Goal: Task Accomplishment & Management: Use online tool/utility

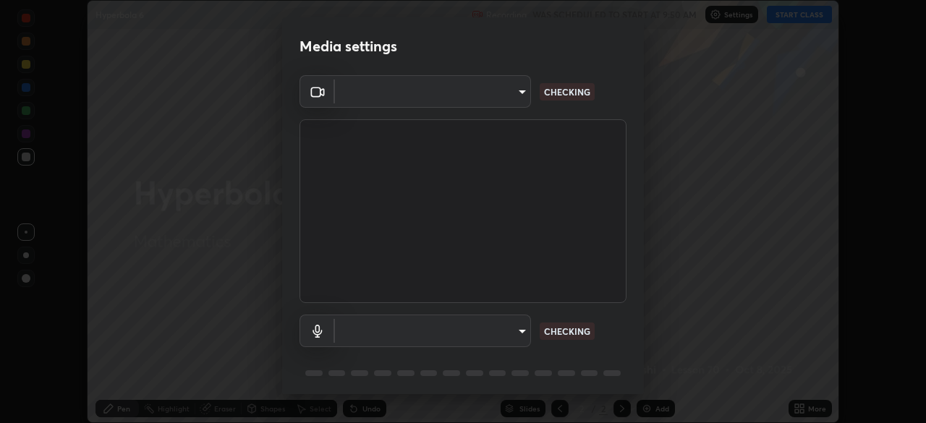
scroll to position [51, 0]
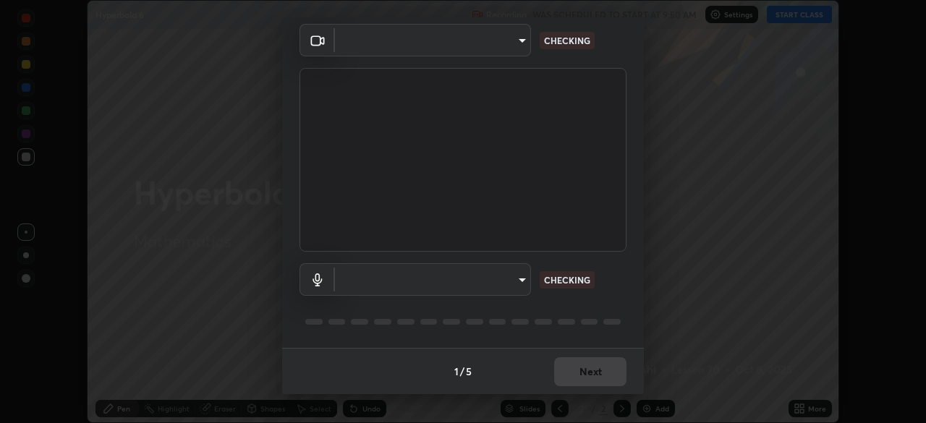
type input "85d16ec95aa84cac57c58139e5cfc4bfb0706547449b22b2f8fda69051d4463f"
click at [514, 278] on body "Erase all Hyperbola 6 Recording WAS SCHEDULED TO START AT 9:50 AM Settings STAR…" at bounding box center [463, 211] width 926 height 423
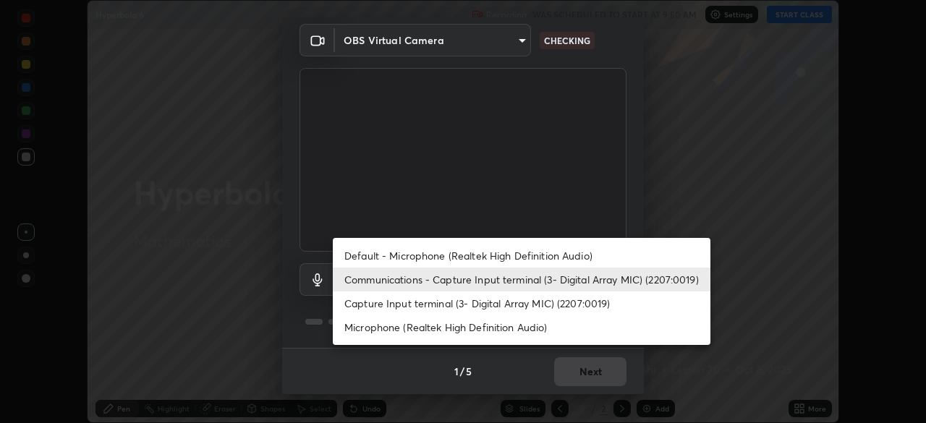
click at [507, 299] on li "Capture Input terminal (3- Digital Array MIC) (2207:0019)" at bounding box center [522, 303] width 378 height 24
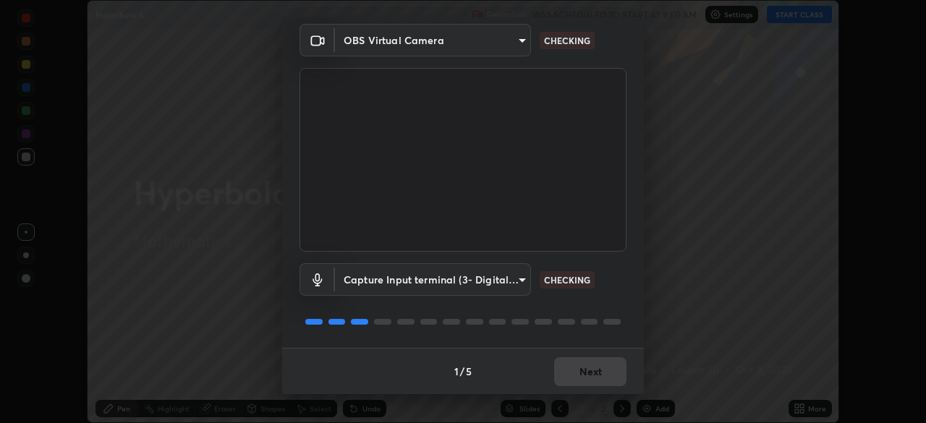
click at [510, 278] on body "Erase all Hyperbola 6 Recording WAS SCHEDULED TO START AT 9:50 AM Settings STAR…" at bounding box center [463, 211] width 926 height 423
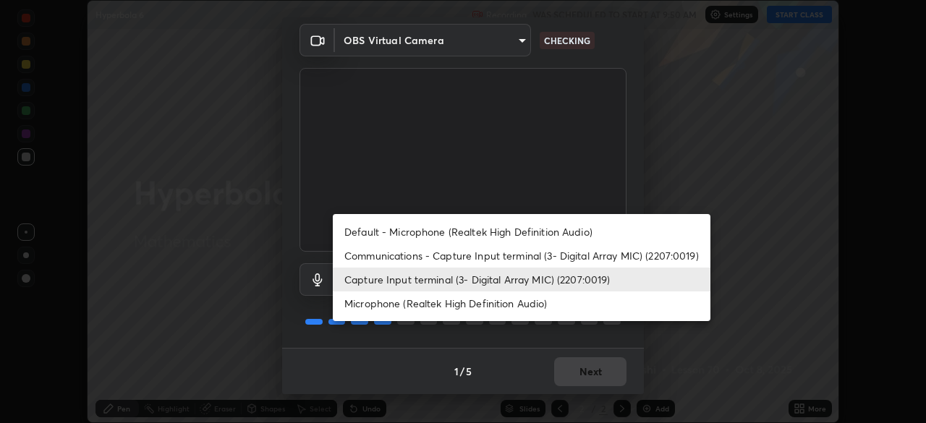
click at [532, 229] on li "Default - Microphone (Realtek High Definition Audio)" at bounding box center [522, 232] width 378 height 24
type input "default"
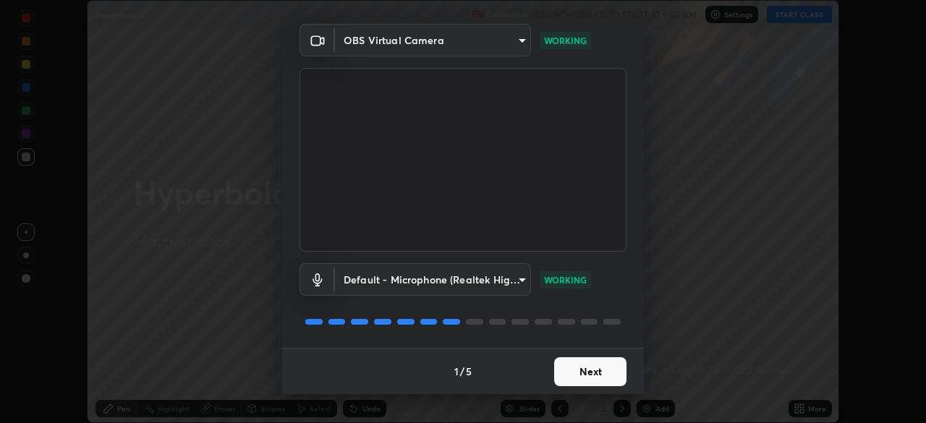
click at [591, 359] on button "Next" at bounding box center [590, 371] width 72 height 29
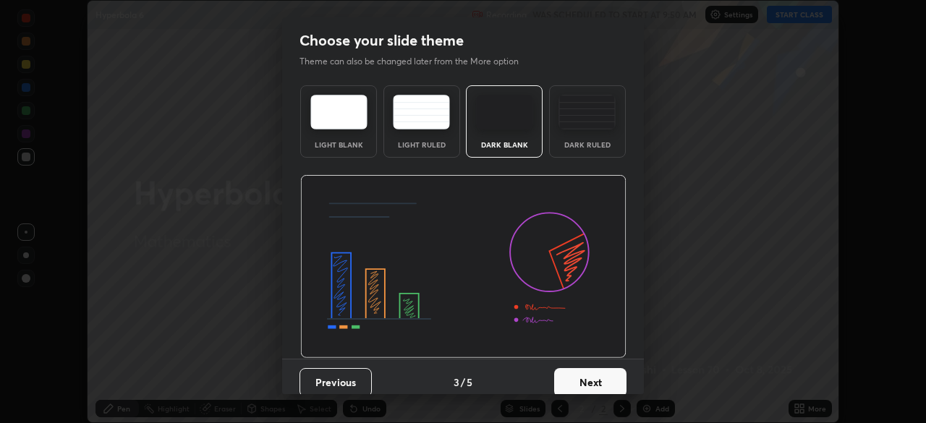
click at [600, 372] on button "Next" at bounding box center [590, 382] width 72 height 29
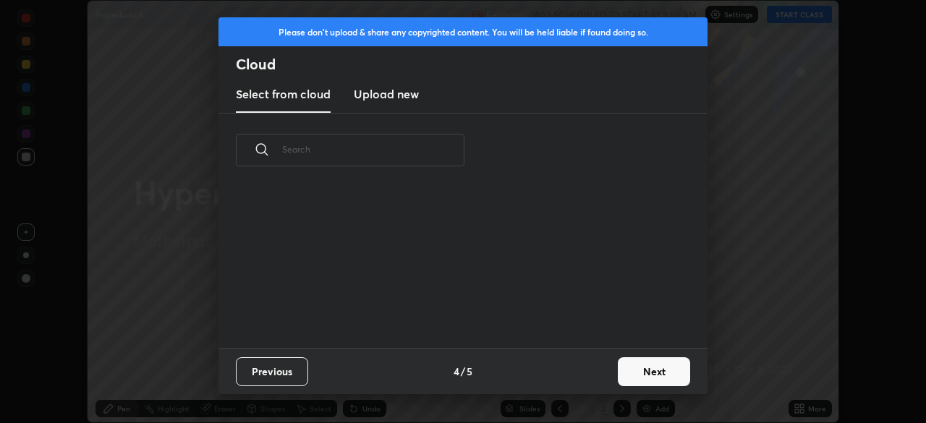
click at [629, 365] on button "Next" at bounding box center [654, 371] width 72 height 29
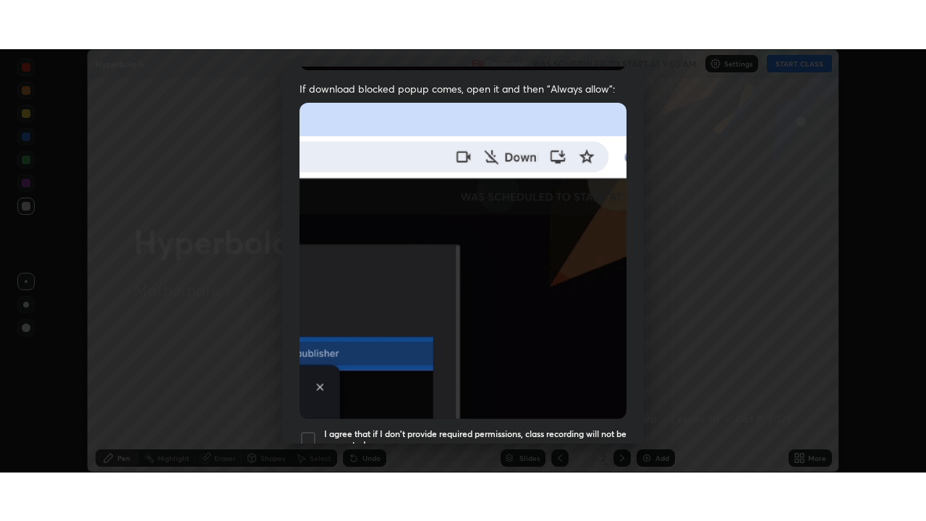
scroll to position [346, 0]
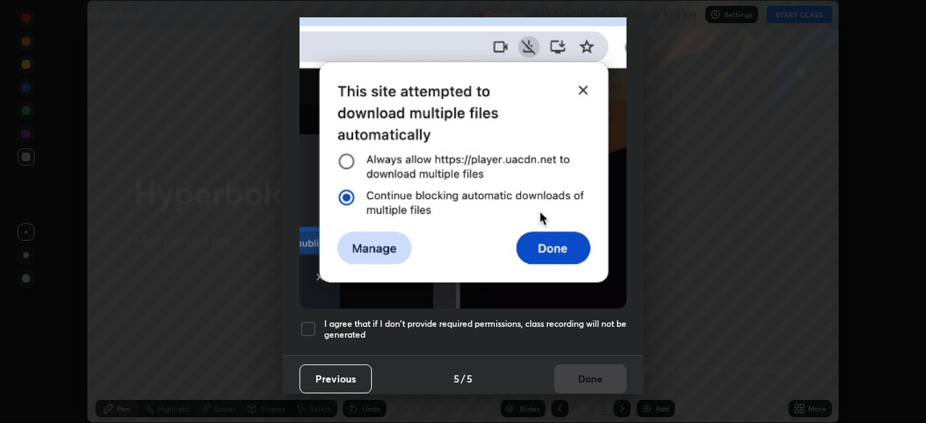
click at [315, 320] on div at bounding box center [307, 328] width 17 height 17
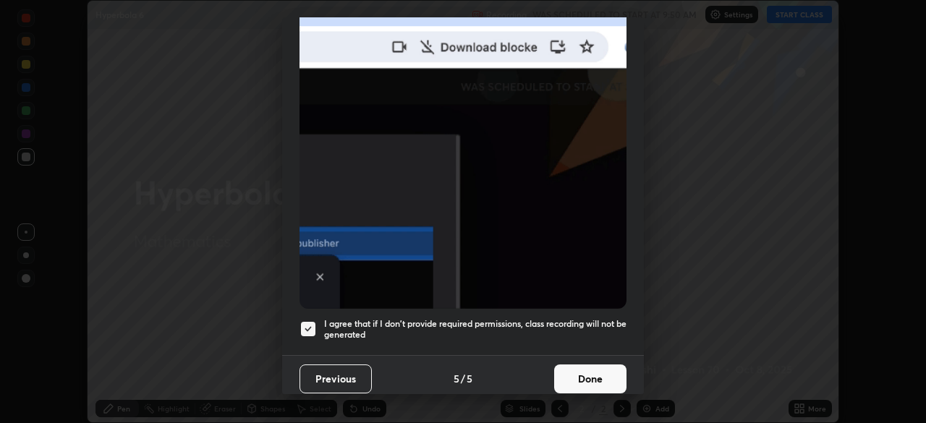
click at [587, 372] on button "Done" at bounding box center [590, 379] width 72 height 29
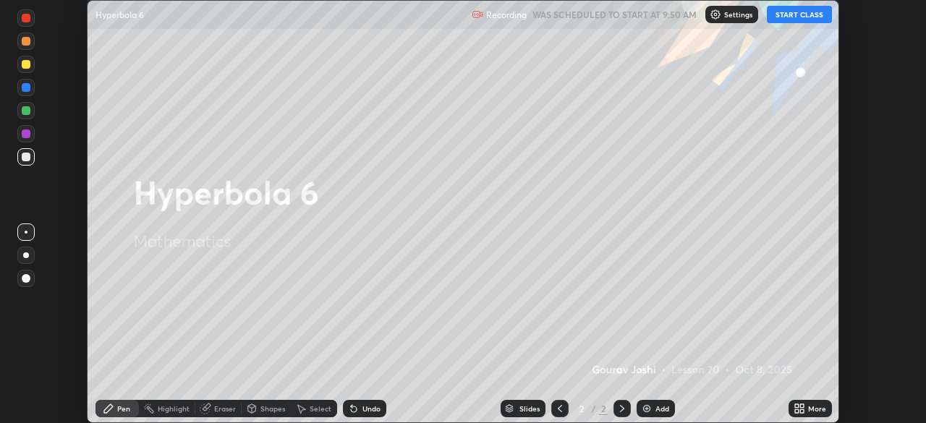
click at [798, 13] on button "START CLASS" at bounding box center [799, 14] width 65 height 17
click at [801, 409] on icon at bounding box center [799, 409] width 12 height 12
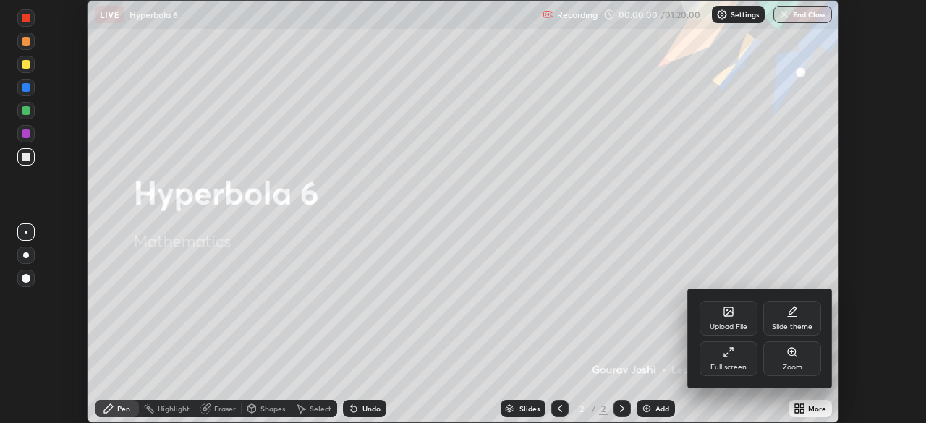
click at [718, 352] on div "Full screen" at bounding box center [728, 358] width 58 height 35
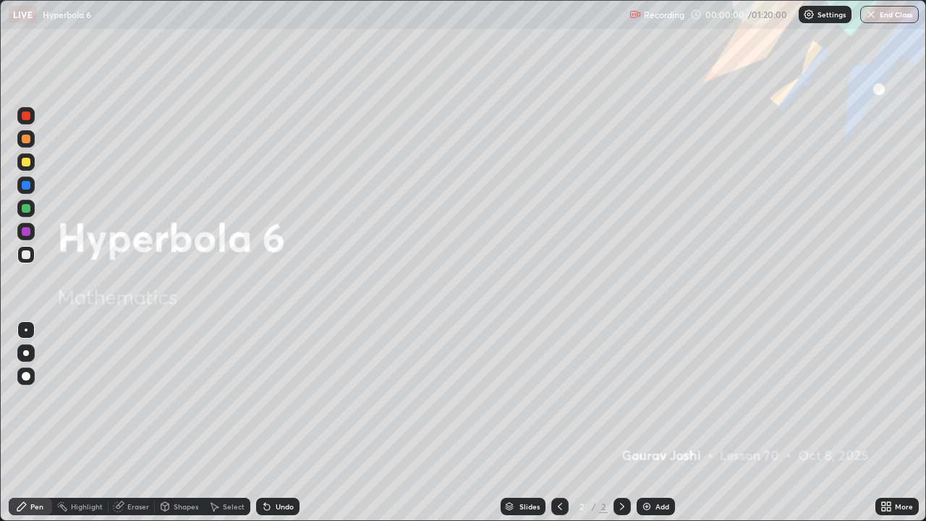
scroll to position [521, 926]
click at [641, 422] on img at bounding box center [647, 507] width 12 height 12
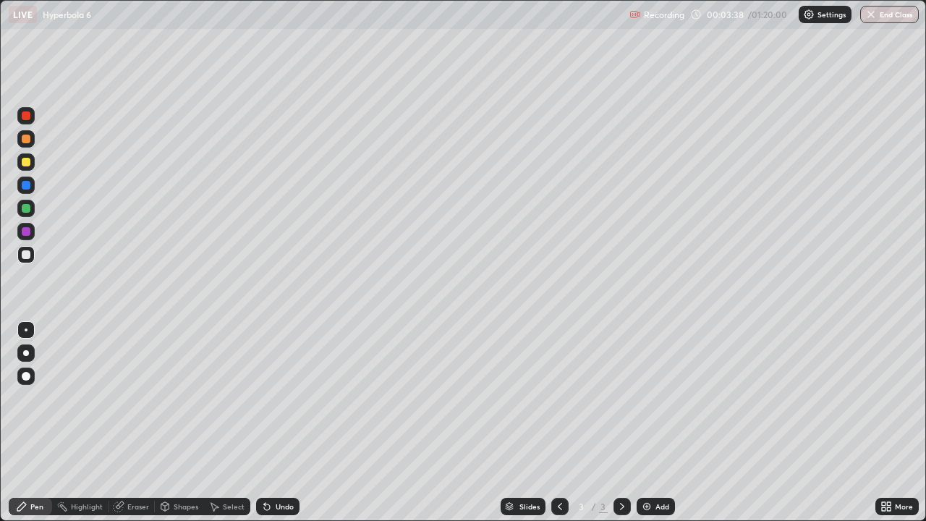
click at [27, 255] on div at bounding box center [26, 254] width 9 height 9
click at [142, 422] on div "Eraser" at bounding box center [138, 506] width 22 height 7
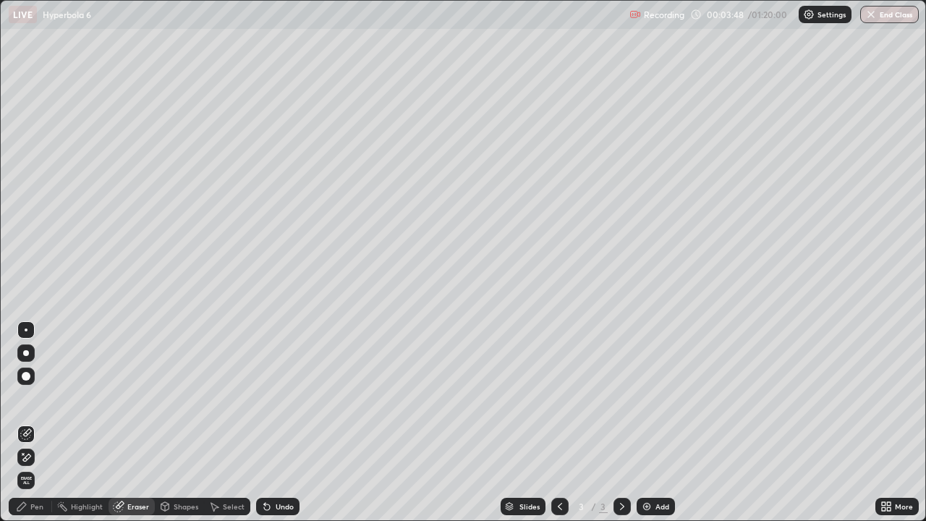
click at [34, 422] on div "Pen" at bounding box center [36, 506] width 13 height 7
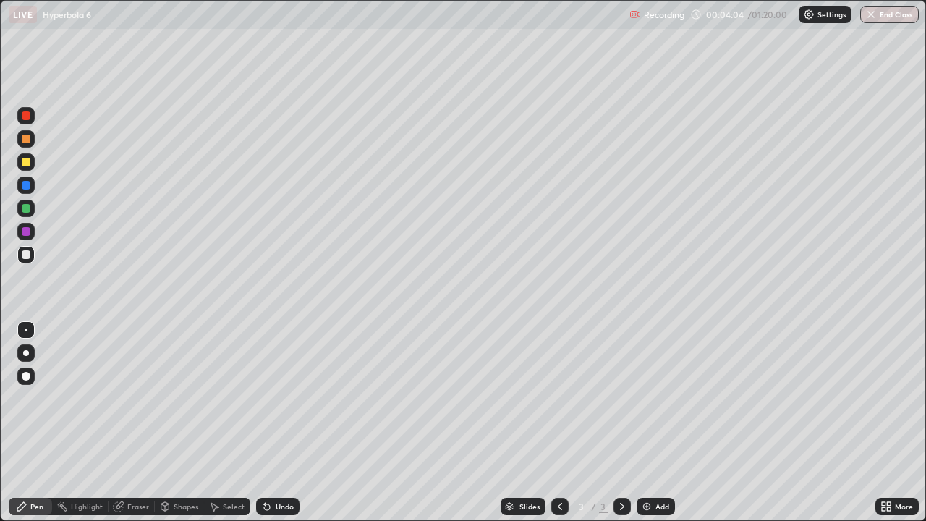
click at [20, 167] on div at bounding box center [25, 161] width 17 height 17
click at [28, 208] on div at bounding box center [26, 208] width 9 height 9
click at [648, 422] on img at bounding box center [647, 507] width 12 height 12
click at [267, 422] on icon at bounding box center [267, 507] width 6 height 6
click at [25, 255] on div at bounding box center [26, 254] width 9 height 9
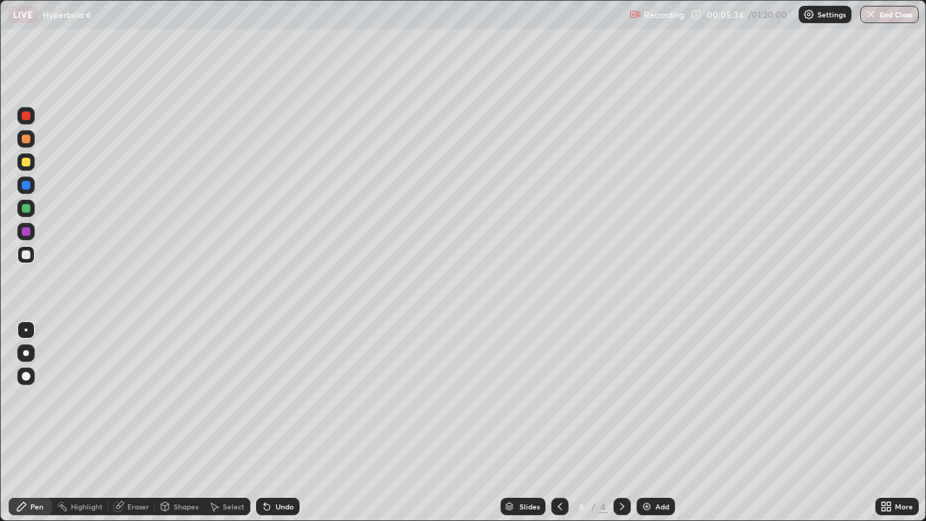
click at [27, 255] on div at bounding box center [26, 254] width 9 height 9
click at [28, 163] on div at bounding box center [26, 162] width 9 height 9
click at [26, 255] on div at bounding box center [26, 254] width 9 height 9
click at [647, 422] on img at bounding box center [647, 507] width 12 height 12
click at [23, 258] on div at bounding box center [26, 254] width 9 height 9
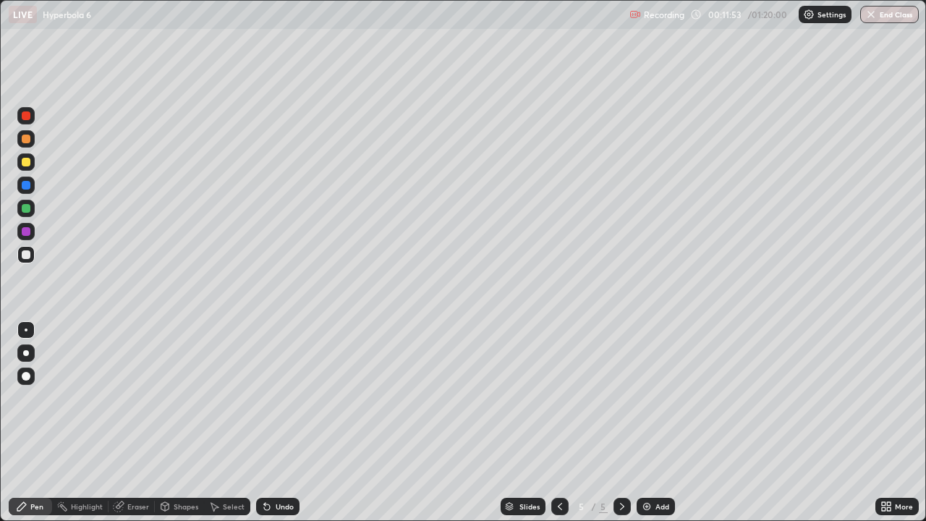
click at [29, 161] on div at bounding box center [26, 162] width 9 height 9
click at [26, 208] on div at bounding box center [26, 208] width 9 height 9
click at [26, 123] on div at bounding box center [25, 115] width 17 height 17
click at [26, 254] on div at bounding box center [26, 254] width 9 height 9
click at [24, 208] on div at bounding box center [26, 208] width 9 height 9
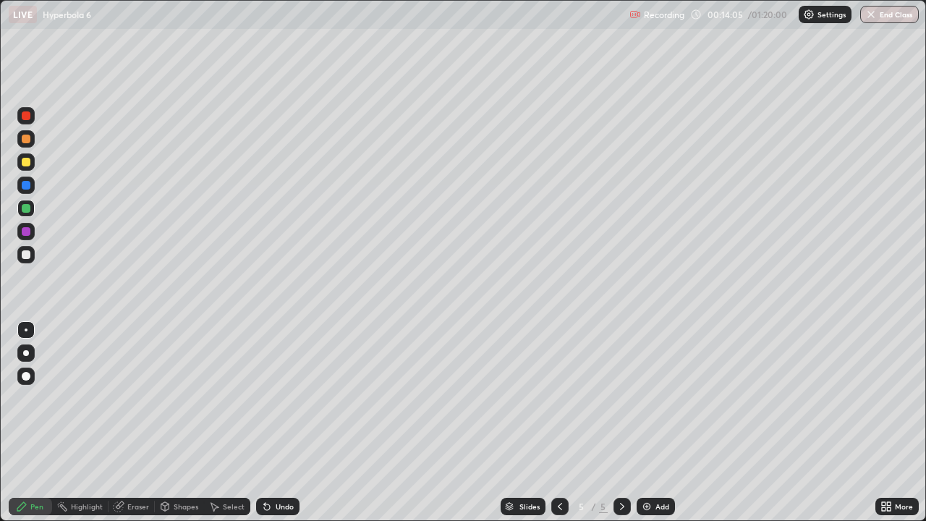
click at [25, 212] on div at bounding box center [26, 208] width 9 height 9
click at [29, 255] on div at bounding box center [26, 254] width 9 height 9
click at [29, 113] on div at bounding box center [26, 115] width 9 height 9
click at [22, 258] on div at bounding box center [25, 254] width 17 height 17
click at [650, 422] on img at bounding box center [647, 507] width 12 height 12
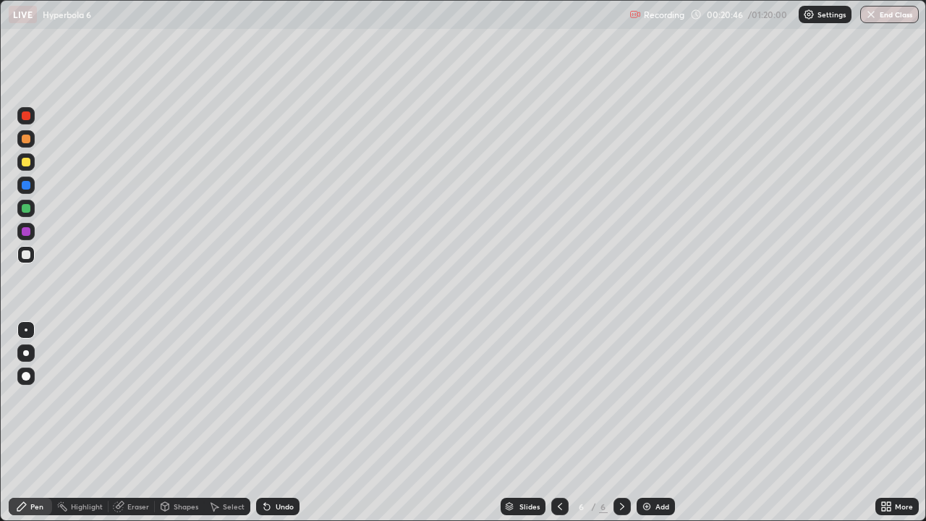
click at [27, 258] on div at bounding box center [26, 254] width 9 height 9
click at [557, 422] on icon at bounding box center [560, 507] width 12 height 12
click at [558, 422] on icon at bounding box center [560, 506] width 4 height 7
click at [558, 422] on icon at bounding box center [560, 507] width 12 height 12
click at [23, 122] on div at bounding box center [25, 115] width 17 height 17
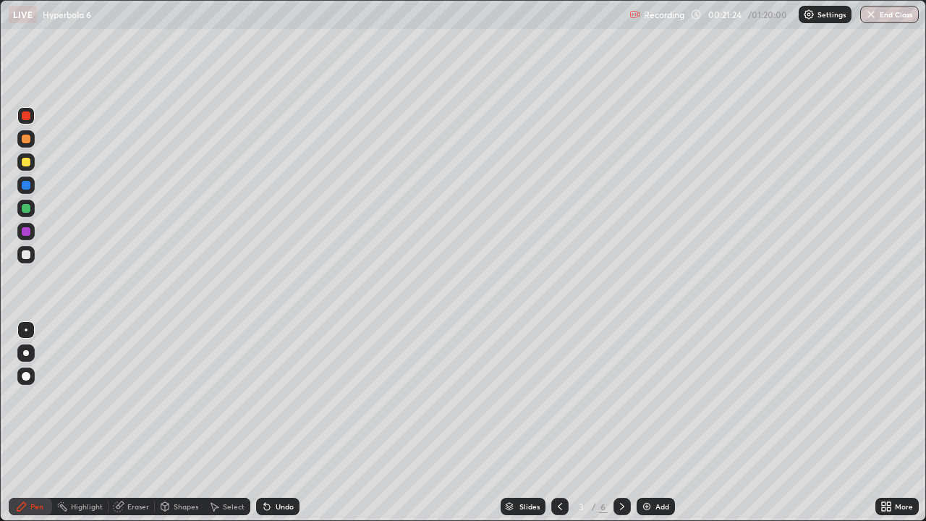
click at [30, 255] on div at bounding box center [26, 254] width 9 height 9
click at [30, 186] on div at bounding box center [26, 185] width 9 height 9
click at [286, 422] on div "Undo" at bounding box center [285, 506] width 18 height 7
click at [283, 422] on div "Undo" at bounding box center [285, 506] width 18 height 7
click at [26, 255] on div at bounding box center [26, 254] width 9 height 9
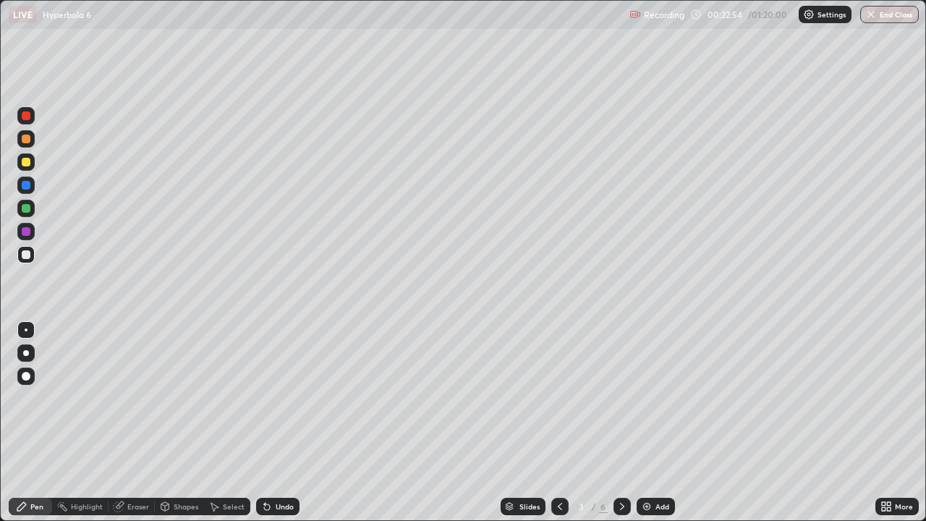
click at [621, 422] on icon at bounding box center [622, 507] width 12 height 12
click at [552, 422] on div at bounding box center [559, 506] width 17 height 17
click at [613, 422] on div at bounding box center [621, 506] width 17 height 17
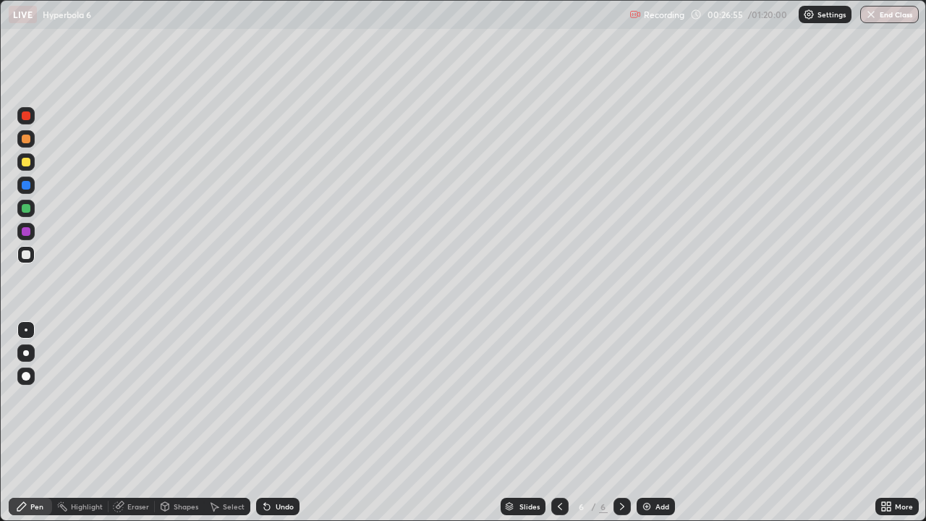
click at [269, 422] on icon at bounding box center [267, 507] width 12 height 12
click at [273, 422] on div "Undo" at bounding box center [277, 506] width 43 height 17
click at [27, 189] on div at bounding box center [26, 185] width 9 height 9
click at [29, 187] on div at bounding box center [26, 185] width 9 height 9
click at [658, 422] on div "Add" at bounding box center [662, 506] width 14 height 7
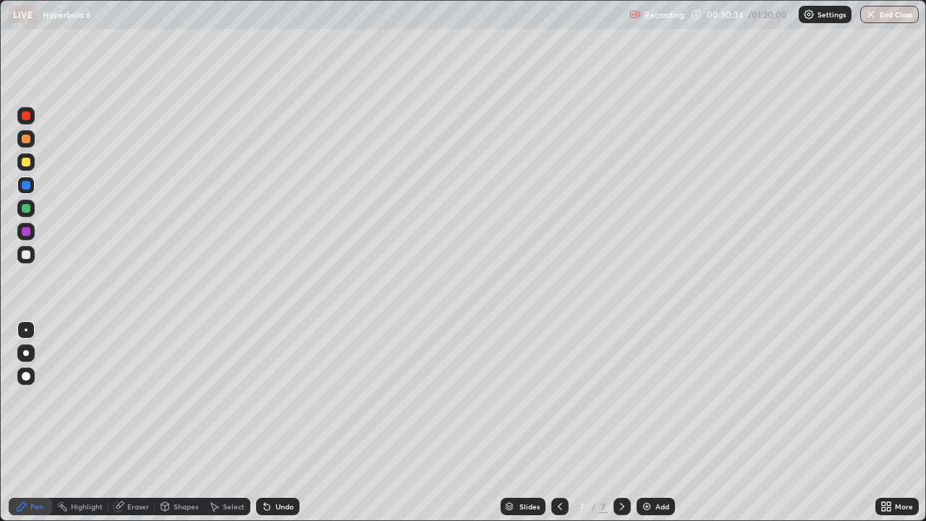
click at [24, 256] on div at bounding box center [26, 254] width 9 height 9
click at [20, 252] on div at bounding box center [25, 254] width 17 height 17
click at [278, 422] on div "Undo" at bounding box center [277, 506] width 43 height 17
click at [30, 163] on div at bounding box center [26, 162] width 9 height 9
click at [27, 254] on div at bounding box center [26, 254] width 9 height 9
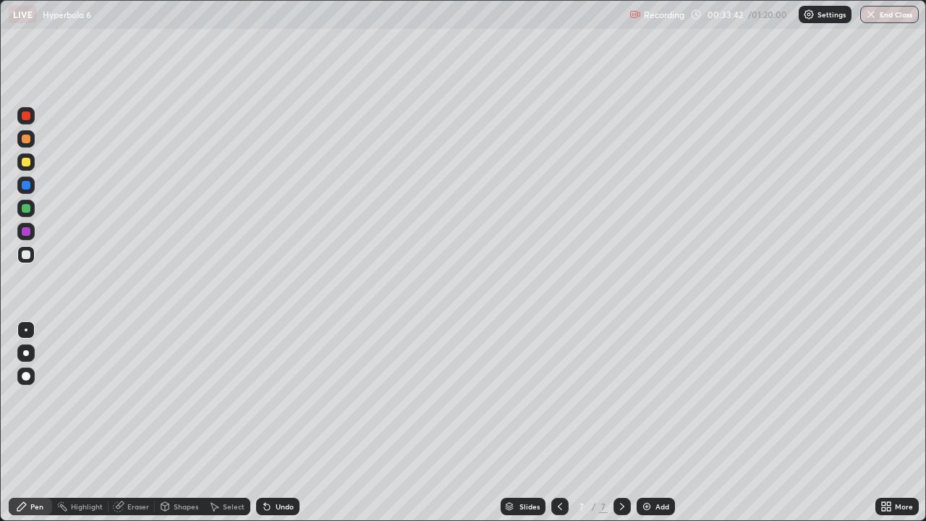
click at [282, 422] on div "Undo" at bounding box center [285, 506] width 18 height 7
click at [22, 210] on div at bounding box center [26, 208] width 9 height 9
click at [26, 117] on div at bounding box center [26, 115] width 9 height 9
click at [27, 255] on div at bounding box center [26, 254] width 9 height 9
click at [558, 422] on icon at bounding box center [560, 507] width 12 height 12
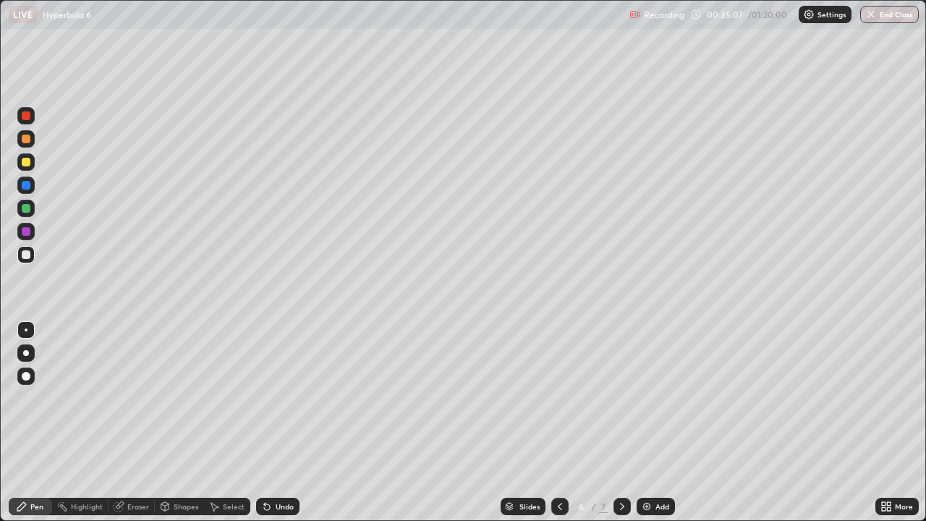
click at [556, 422] on icon at bounding box center [560, 507] width 12 height 12
click at [621, 422] on icon at bounding box center [622, 506] width 4 height 7
click at [621, 422] on icon at bounding box center [622, 507] width 12 height 12
click at [649, 422] on img at bounding box center [647, 507] width 12 height 12
click at [25, 253] on div at bounding box center [26, 254] width 9 height 9
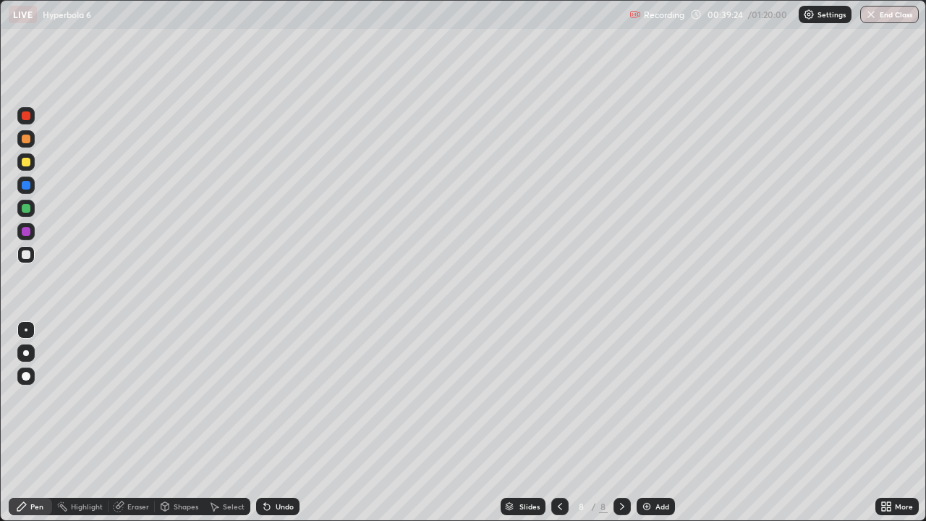
click at [25, 160] on div at bounding box center [26, 162] width 9 height 9
click at [25, 116] on div at bounding box center [26, 115] width 9 height 9
click at [25, 257] on div at bounding box center [26, 254] width 9 height 9
click at [652, 422] on div "Add" at bounding box center [655, 506] width 38 height 17
click at [558, 422] on icon at bounding box center [560, 507] width 12 height 12
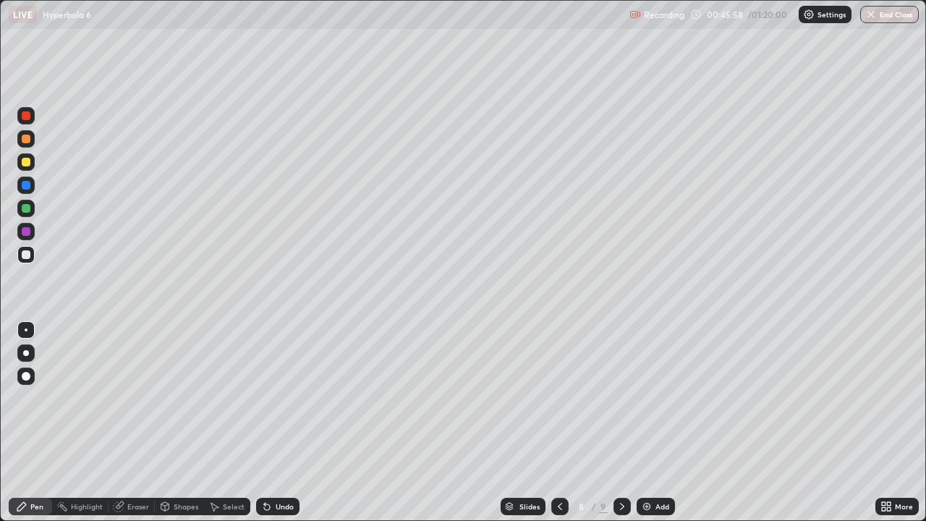
click at [621, 422] on icon at bounding box center [622, 507] width 12 height 12
click at [562, 422] on icon at bounding box center [560, 507] width 12 height 12
click at [288, 422] on div "Undo" at bounding box center [285, 506] width 18 height 7
click at [621, 422] on icon at bounding box center [622, 507] width 12 height 12
click at [133, 422] on div "Eraser" at bounding box center [138, 506] width 22 height 7
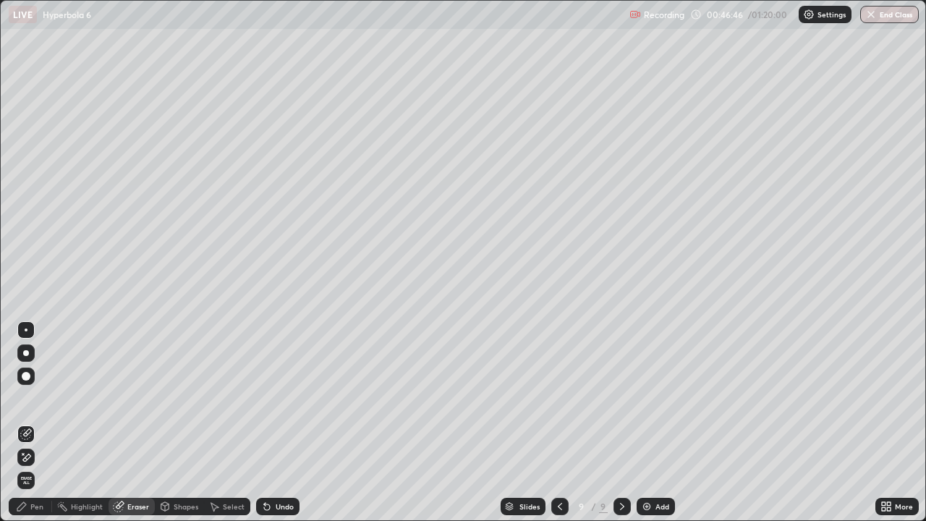
click at [26, 422] on div at bounding box center [25, 456] width 17 height 17
click at [33, 422] on div "Pen" at bounding box center [36, 506] width 13 height 7
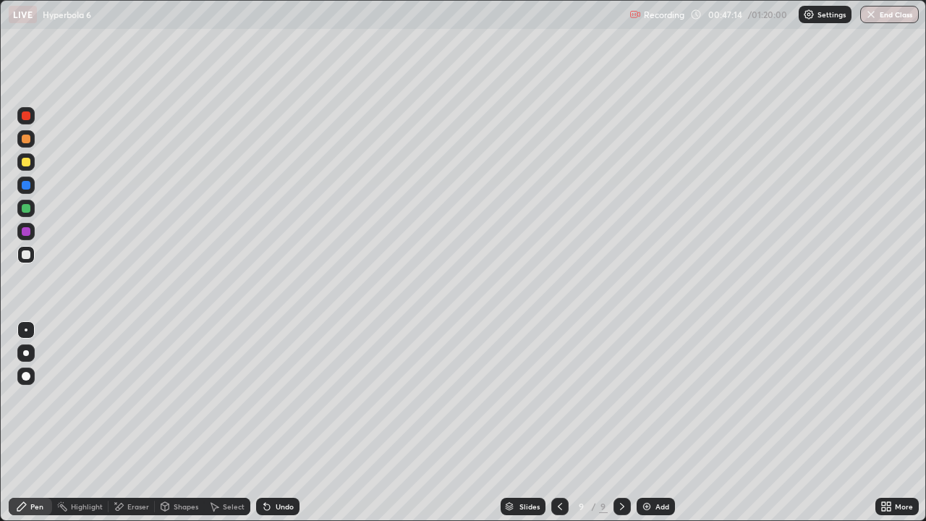
click at [147, 422] on div "Eraser" at bounding box center [131, 506] width 46 height 17
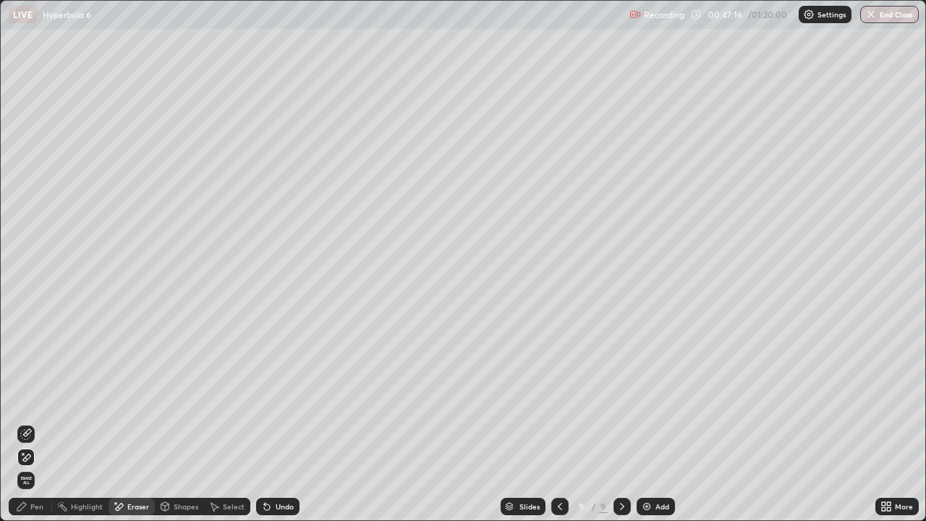
click at [38, 422] on div "Pen" at bounding box center [36, 506] width 13 height 7
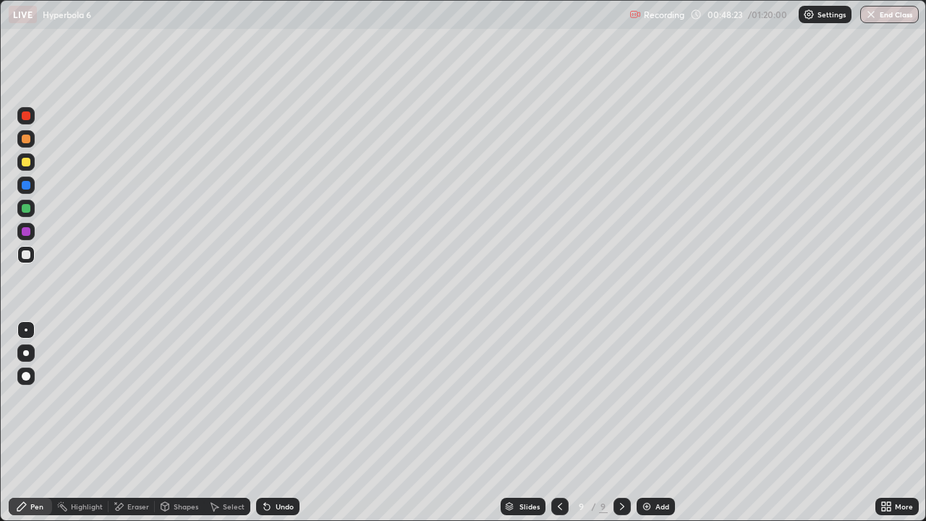
click at [141, 422] on div "Eraser" at bounding box center [138, 506] width 22 height 7
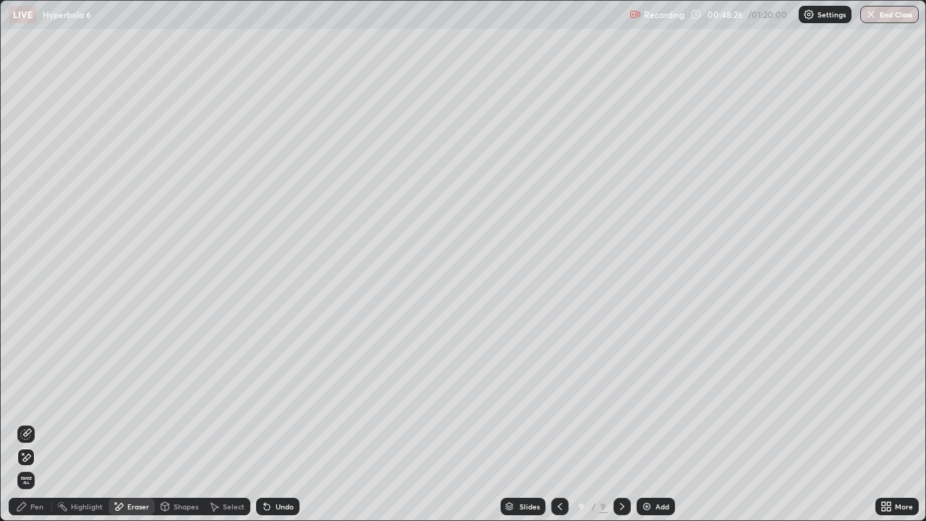
click at [28, 422] on div "Pen" at bounding box center [30, 506] width 43 height 17
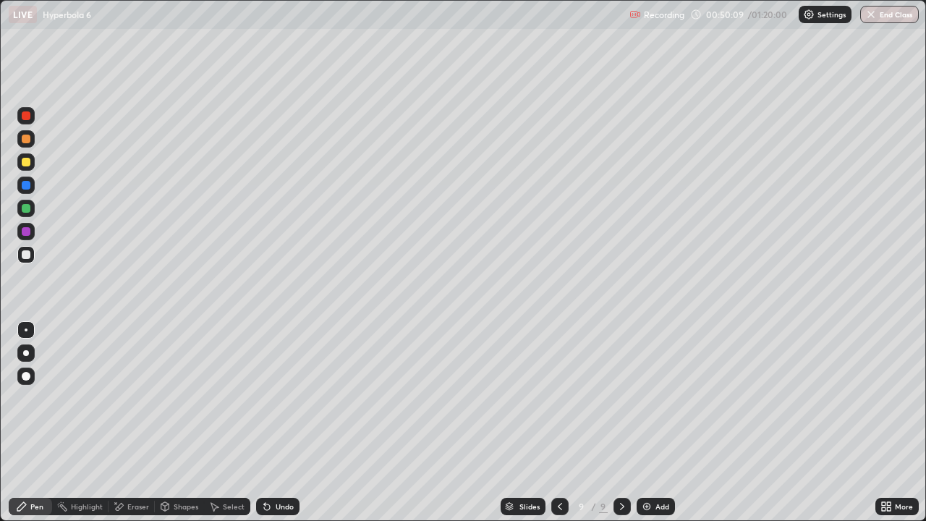
click at [26, 168] on div at bounding box center [25, 161] width 17 height 17
click at [25, 256] on div at bounding box center [26, 254] width 9 height 9
click at [23, 185] on div at bounding box center [26, 185] width 9 height 9
click at [655, 422] on div "Add" at bounding box center [662, 506] width 14 height 7
click at [27, 257] on div at bounding box center [26, 254] width 9 height 9
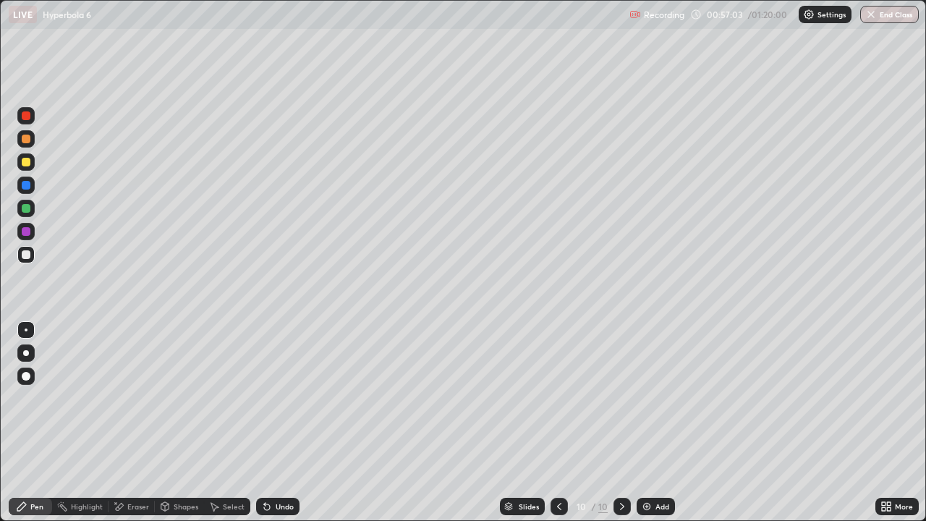
click at [27, 188] on div at bounding box center [26, 185] width 9 height 9
click at [25, 163] on div at bounding box center [26, 162] width 9 height 9
click at [289, 422] on div "Undo" at bounding box center [285, 506] width 18 height 7
click at [284, 422] on div "Undo" at bounding box center [277, 506] width 43 height 17
click at [282, 422] on div "Undo" at bounding box center [277, 506] width 43 height 17
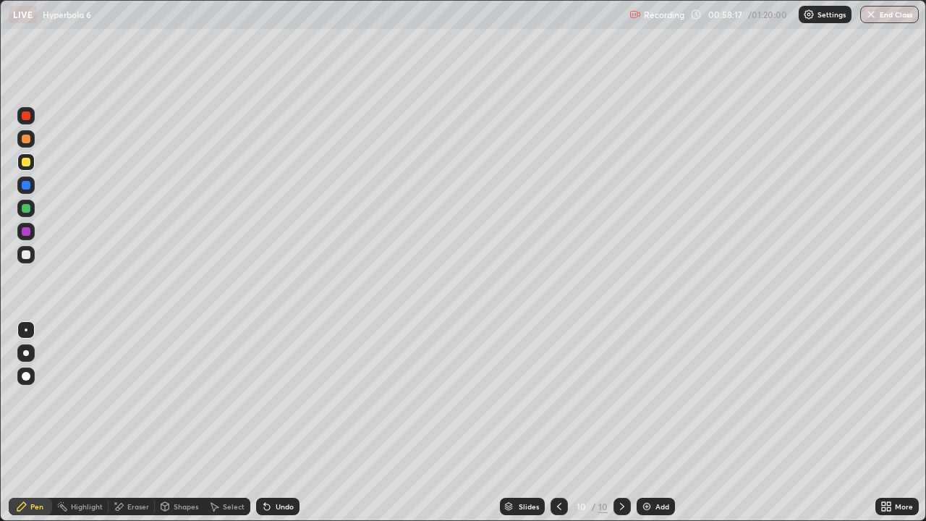
click at [277, 422] on div "Undo" at bounding box center [277, 506] width 43 height 17
click at [278, 422] on div "Undo" at bounding box center [277, 506] width 43 height 17
click at [27, 257] on div at bounding box center [26, 254] width 9 height 9
click at [27, 208] on div at bounding box center [26, 208] width 9 height 9
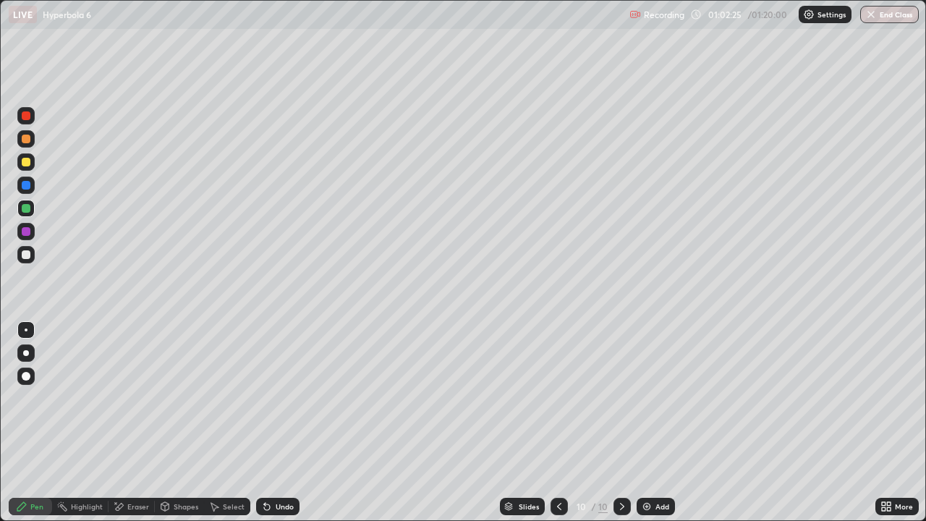
click at [26, 163] on div at bounding box center [26, 162] width 9 height 9
click at [25, 255] on div at bounding box center [26, 254] width 9 height 9
click at [26, 115] on div at bounding box center [26, 115] width 9 height 9
click at [284, 422] on div "Undo" at bounding box center [285, 506] width 18 height 7
click at [660, 422] on div "Add" at bounding box center [655, 506] width 38 height 17
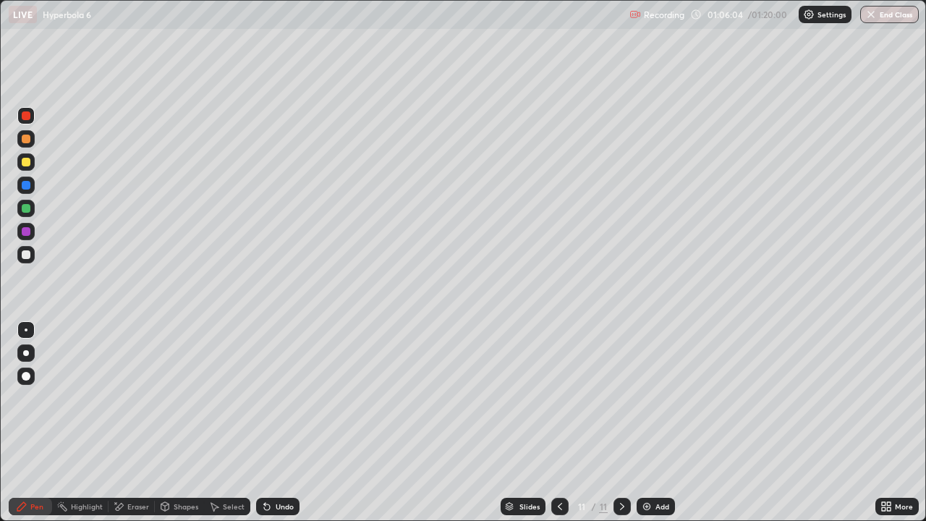
click at [32, 258] on div at bounding box center [25, 254] width 17 height 17
click at [25, 257] on div at bounding box center [26, 254] width 9 height 9
click at [28, 140] on div at bounding box center [26, 139] width 9 height 9
click at [24, 160] on div at bounding box center [26, 162] width 9 height 9
click at [276, 422] on div "Undo" at bounding box center [277, 506] width 43 height 17
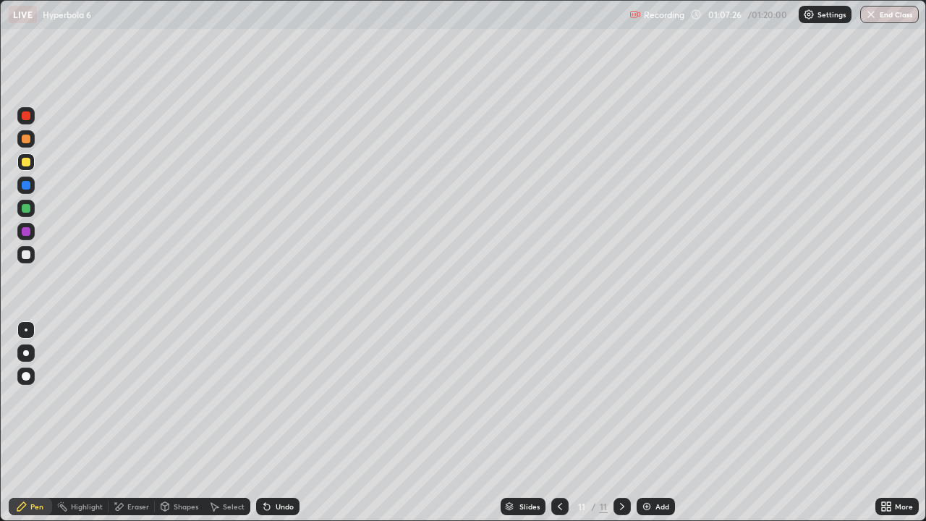
click at [27, 251] on div at bounding box center [26, 254] width 9 height 9
click at [27, 252] on div at bounding box center [26, 254] width 9 height 9
click at [25, 211] on div at bounding box center [26, 208] width 9 height 9
click at [147, 422] on div "Eraser" at bounding box center [138, 506] width 22 height 7
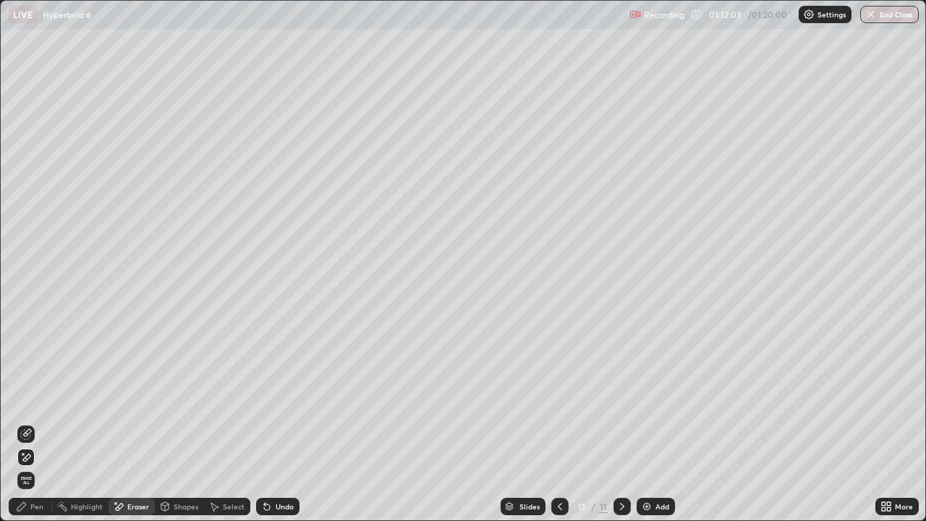
click at [37, 422] on div "Pen" at bounding box center [36, 506] width 13 height 7
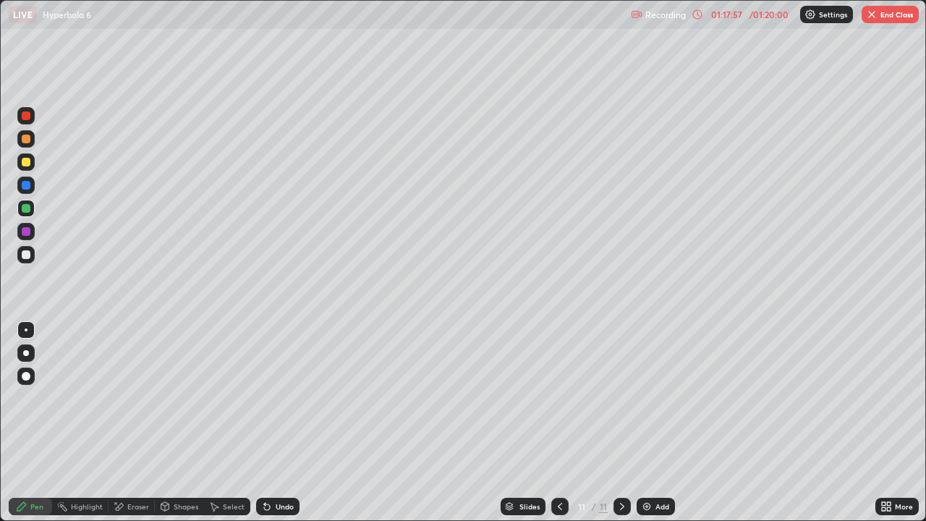
click at [899, 20] on button "End Class" at bounding box center [889, 14] width 57 height 17
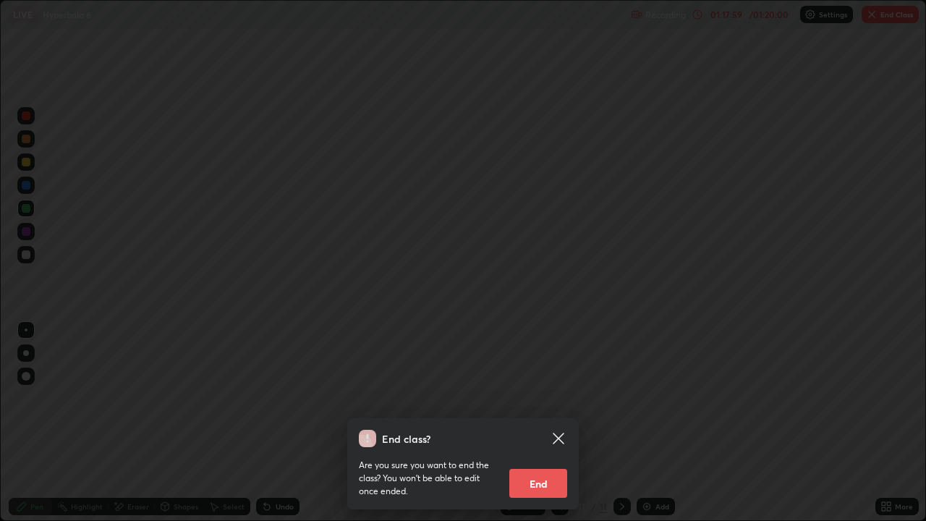
click at [548, 422] on button "End" at bounding box center [538, 483] width 58 height 29
click at [546, 422] on button "End" at bounding box center [538, 483] width 58 height 29
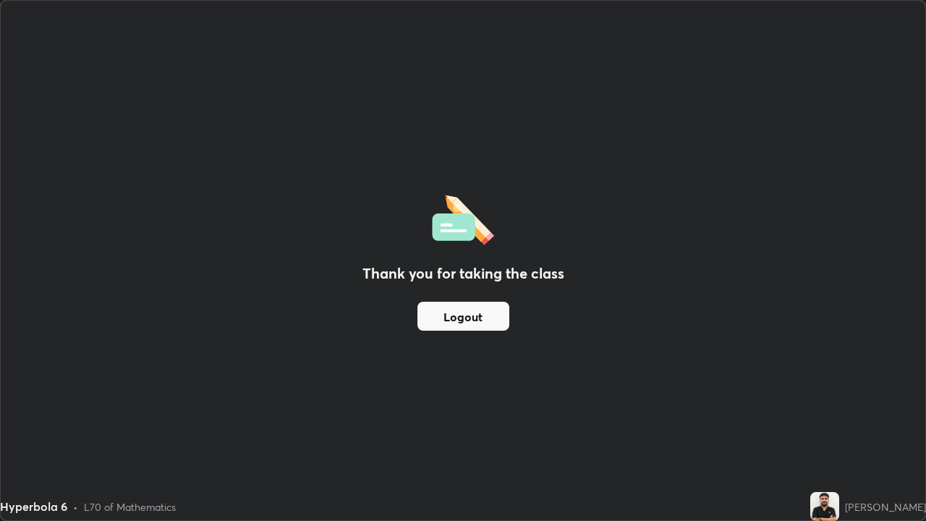
click at [488, 318] on button "Logout" at bounding box center [463, 316] width 92 height 29
